Goal: Task Accomplishment & Management: Use online tool/utility

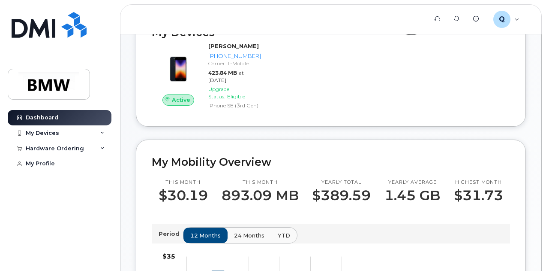
scroll to position [121, 0]
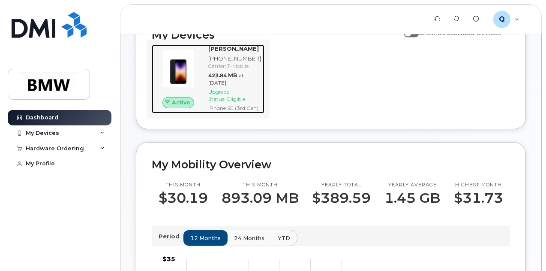
click at [170, 74] on img at bounding box center [178, 68] width 39 height 39
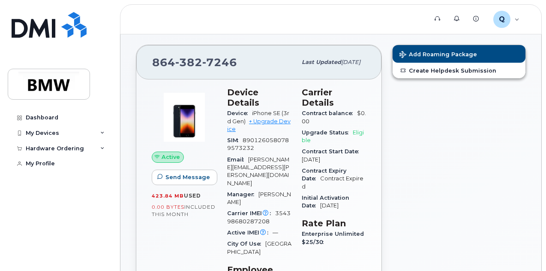
scroll to position [8, 0]
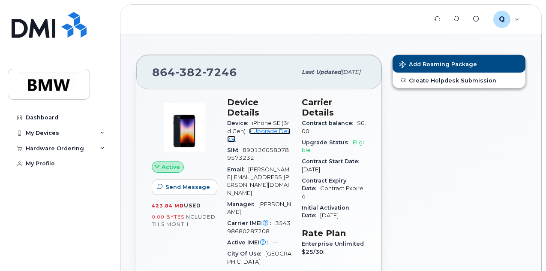
click at [262, 128] on link "+ Upgrade Device" at bounding box center [258, 135] width 63 height 14
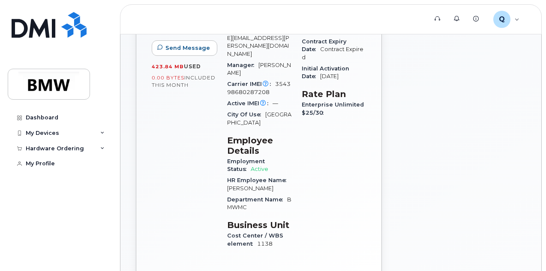
scroll to position [166, 0]
